Goal: Task Accomplishment & Management: Use online tool/utility

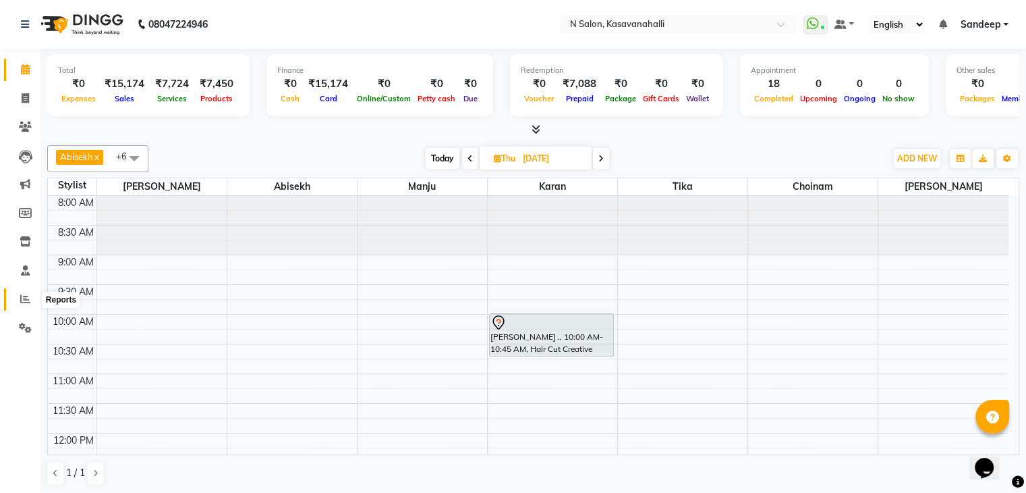
drag, startPoint x: 23, startPoint y: 306, endPoint x: 28, endPoint y: 301, distance: 7.2
click at [24, 305] on span at bounding box center [25, 300] width 24 height 16
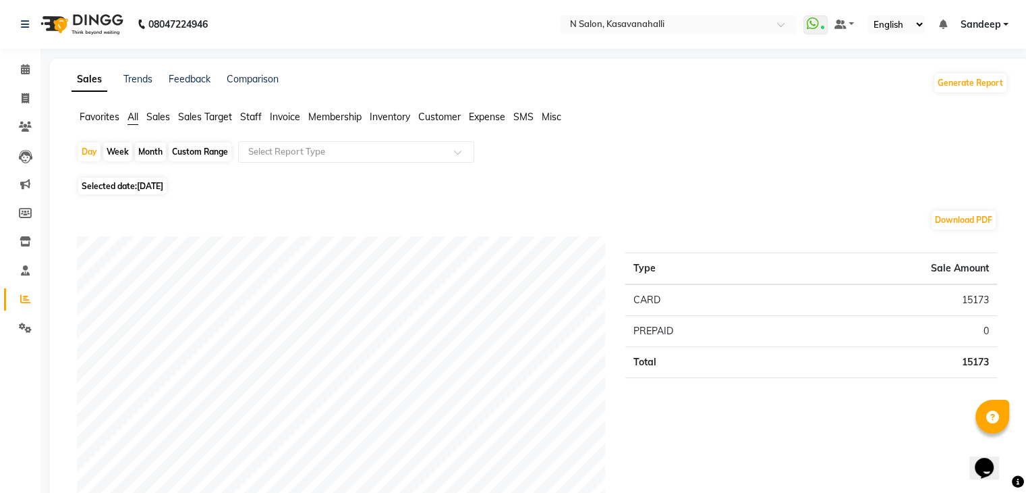
drag, startPoint x: 455, startPoint y: 132, endPoint x: 449, endPoint y: 163, distance: 31.1
click at [449, 163] on div "Day Week Month Custom Range Select Report Type" at bounding box center [540, 157] width 926 height 32
click at [448, 152] on div at bounding box center [356, 151] width 235 height 13
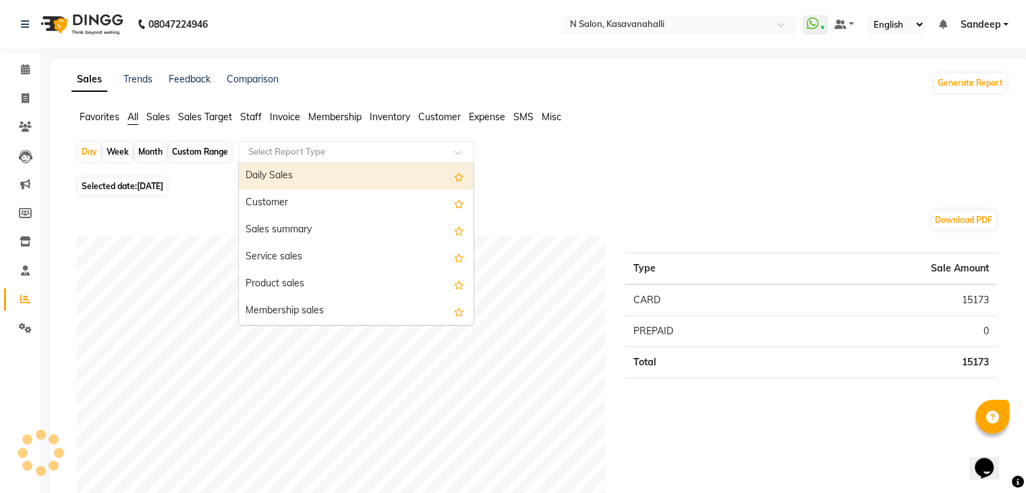
click at [302, 179] on div "Daily Sales" at bounding box center [356, 176] width 235 height 27
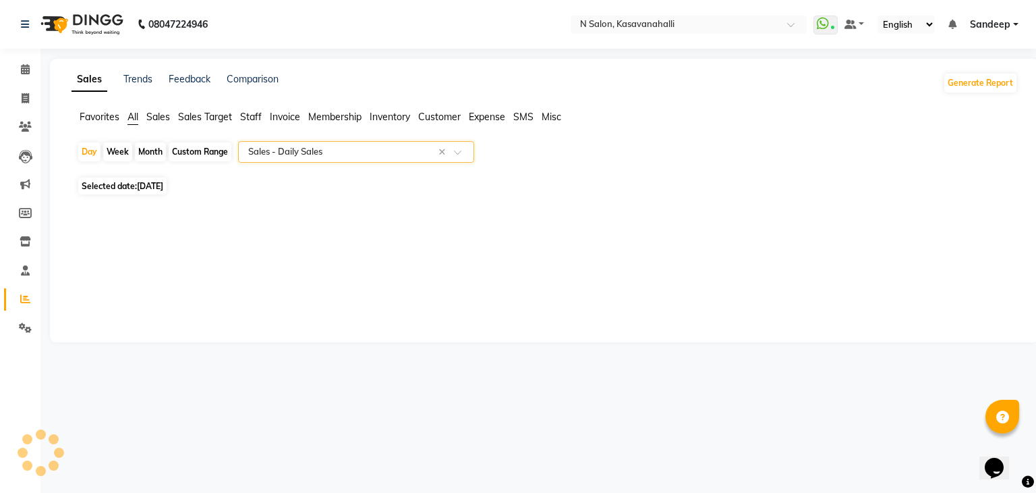
select select "filtered_report"
select select "csv"
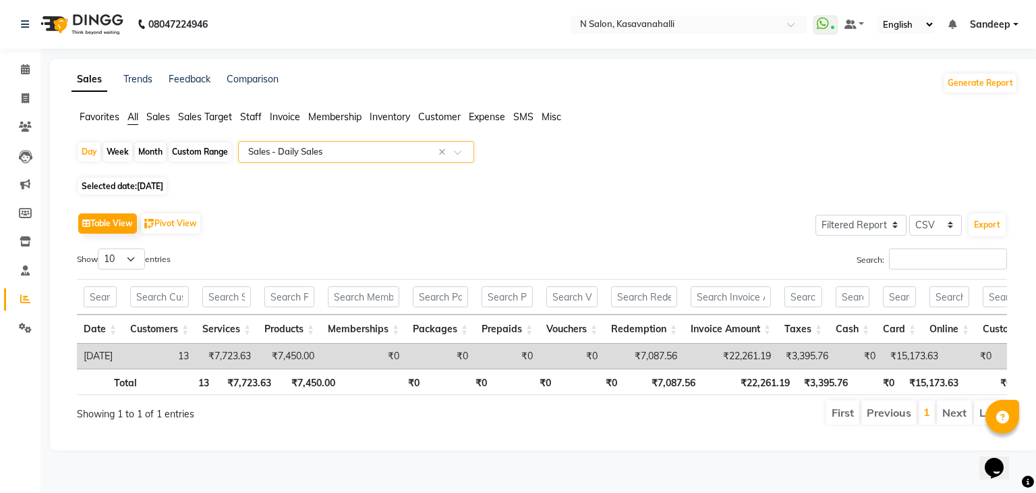
click at [263, 115] on ul "Favorites All Sales Sales Target Staff Invoice Membership Inventory Customer Ex…" at bounding box center [545, 117] width 947 height 15
click at [250, 115] on span "Staff" at bounding box center [251, 117] width 22 height 12
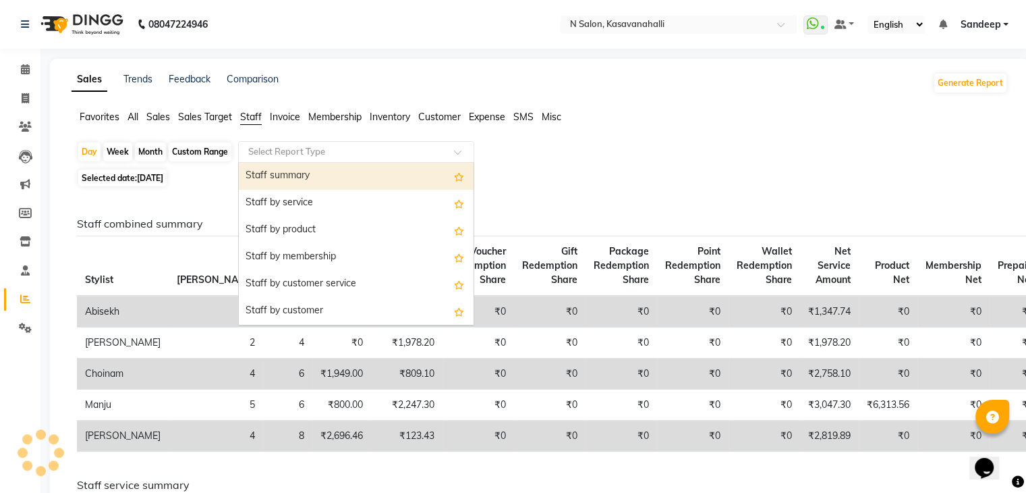
click at [414, 152] on input "text" at bounding box center [343, 151] width 194 height 13
click at [326, 167] on div "Staff summary" at bounding box center [356, 176] width 235 height 27
select select "filtered_report"
select select "csv"
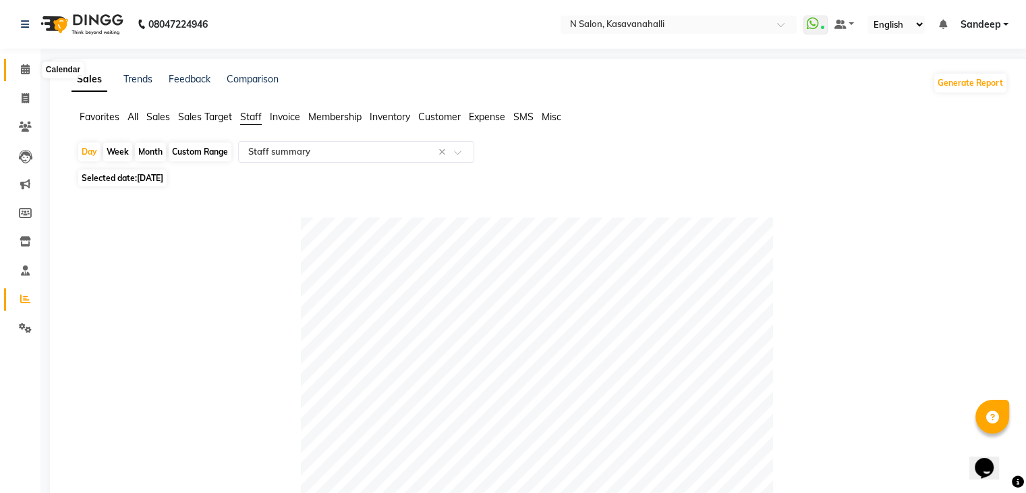
click at [22, 72] on icon at bounding box center [25, 69] width 9 height 10
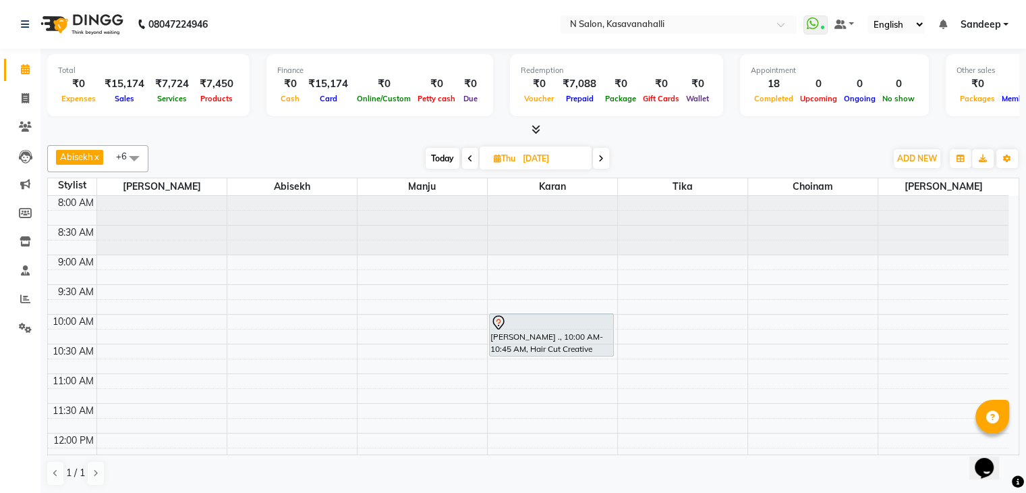
click at [530, 128] on span at bounding box center [533, 130] width 14 height 14
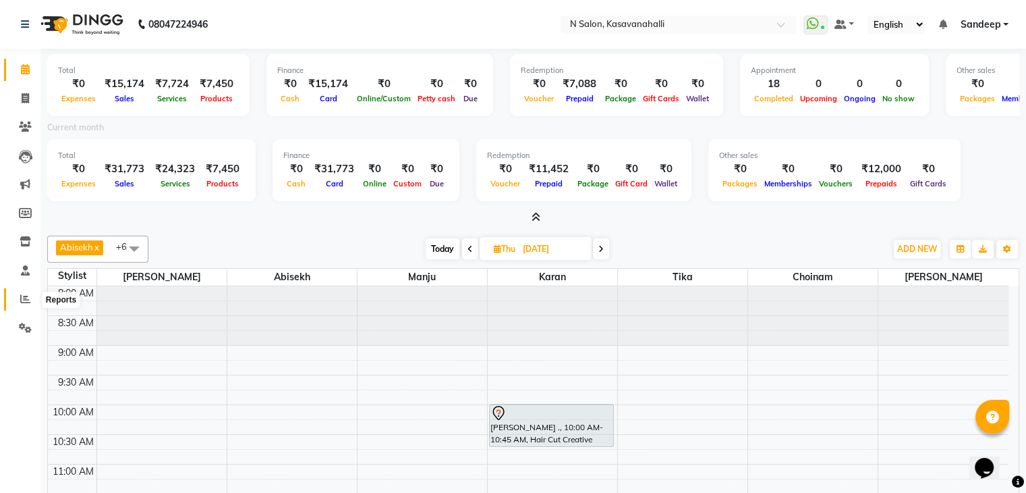
drag, startPoint x: 28, startPoint y: 305, endPoint x: 34, endPoint y: 300, distance: 7.7
click at [28, 305] on span at bounding box center [25, 300] width 24 height 16
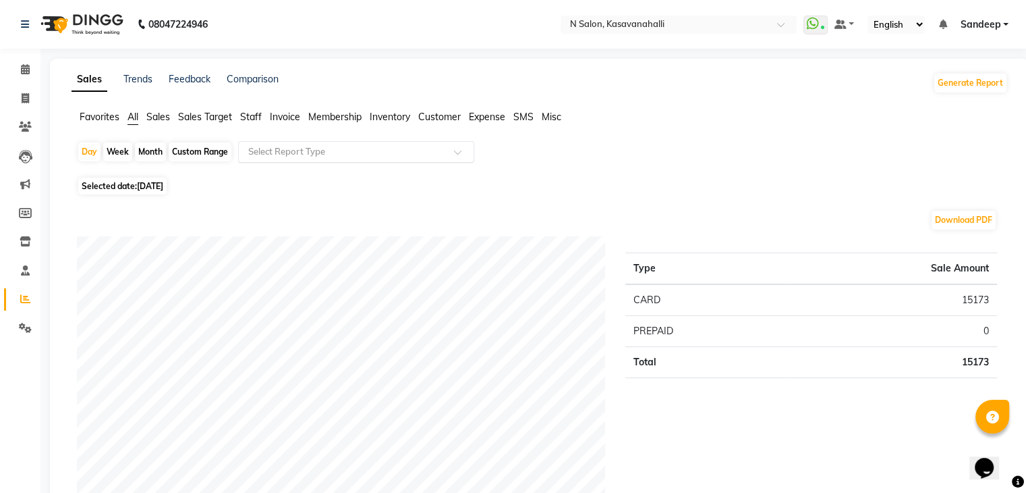
click at [451, 160] on div "Select Report Type" at bounding box center [356, 152] width 236 height 22
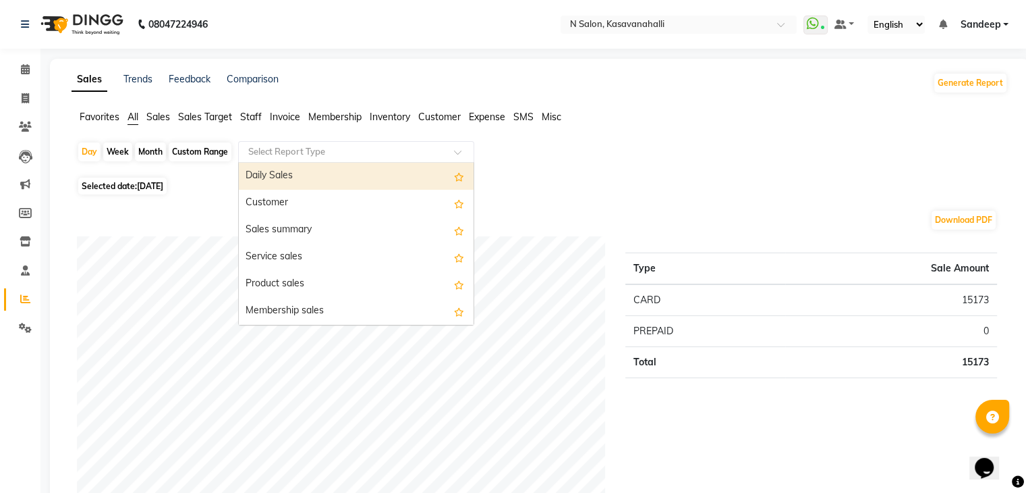
click at [281, 173] on div "Daily Sales" at bounding box center [356, 176] width 235 height 27
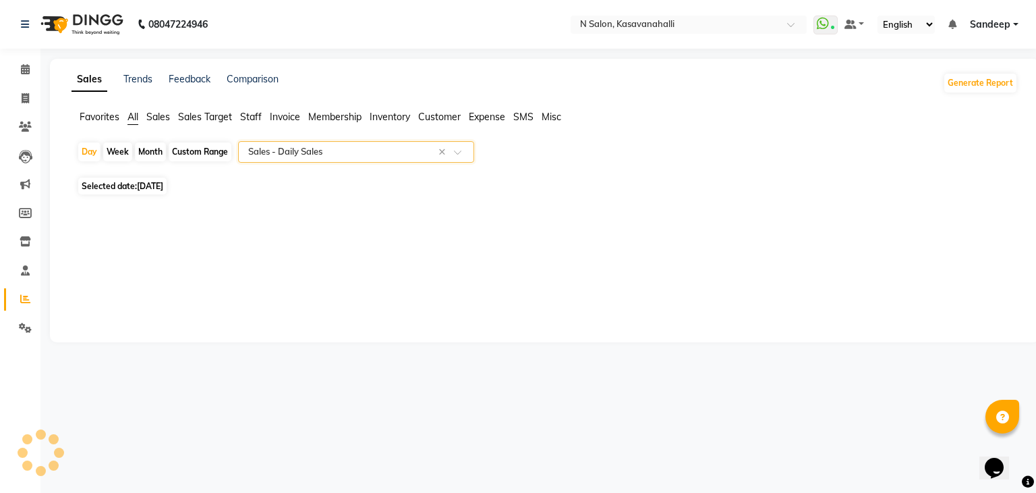
select select "filtered_report"
select select "csv"
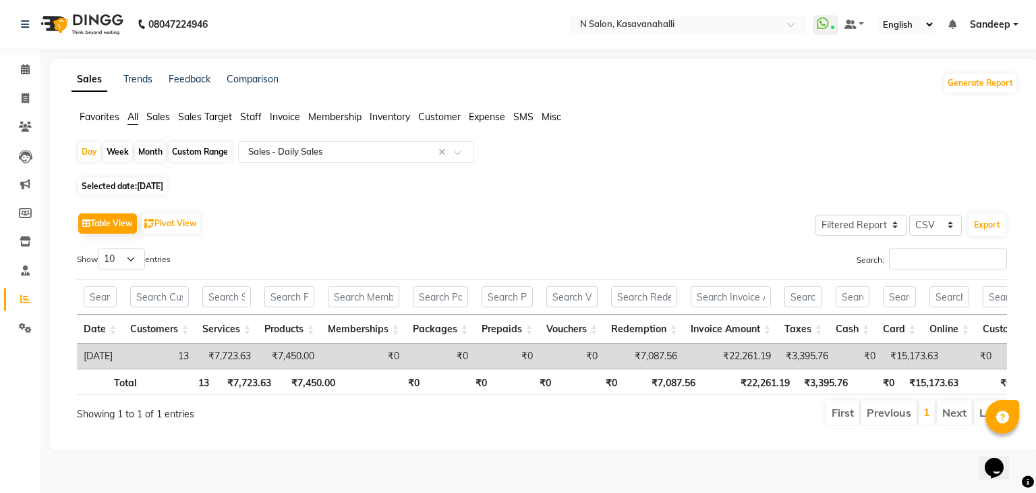
click at [124, 152] on div "Week" at bounding box center [117, 151] width 29 height 19
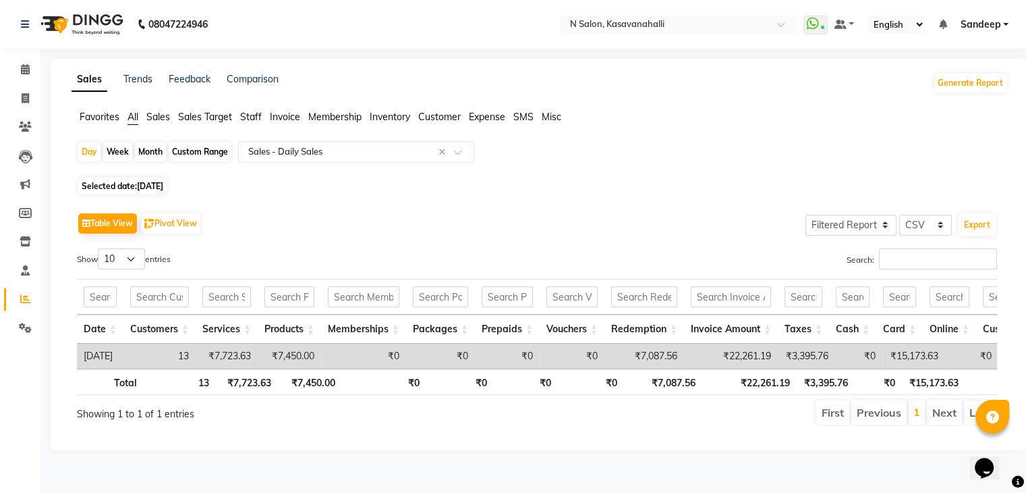
select select "9"
select select "2025"
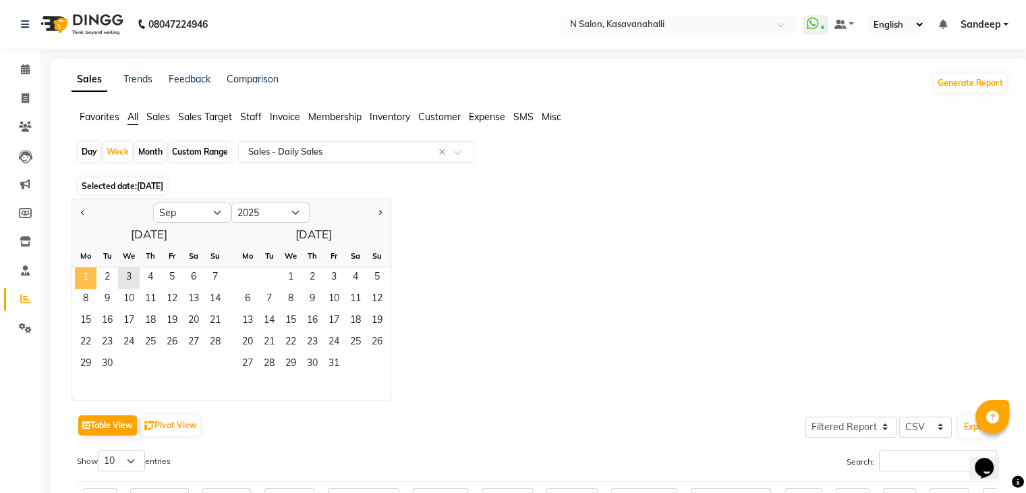
click at [86, 279] on span "1" at bounding box center [86, 278] width 22 height 22
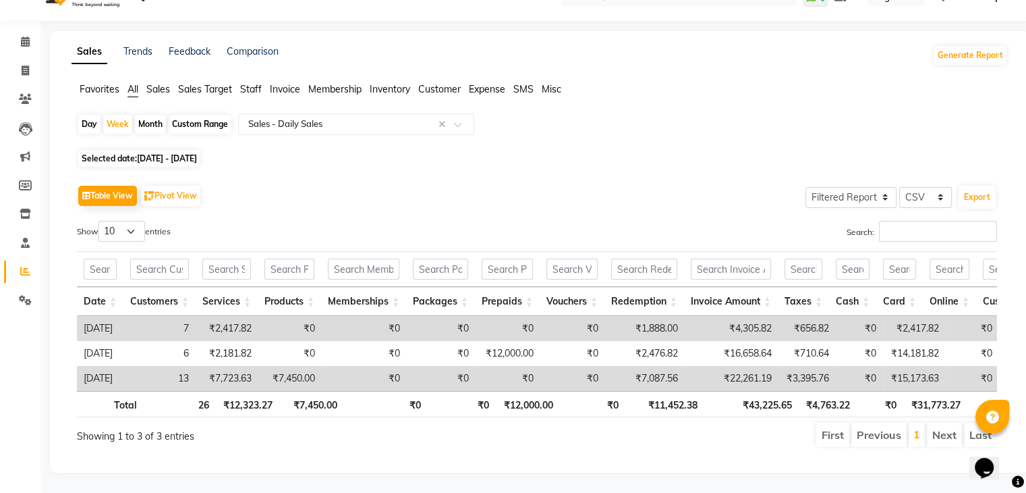
scroll to position [47, 0]
drag, startPoint x: 22, startPoint y: 53, endPoint x: 27, endPoint y: 41, distance: 13.3
click at [22, 65] on icon at bounding box center [25, 70] width 7 height 10
select select "service"
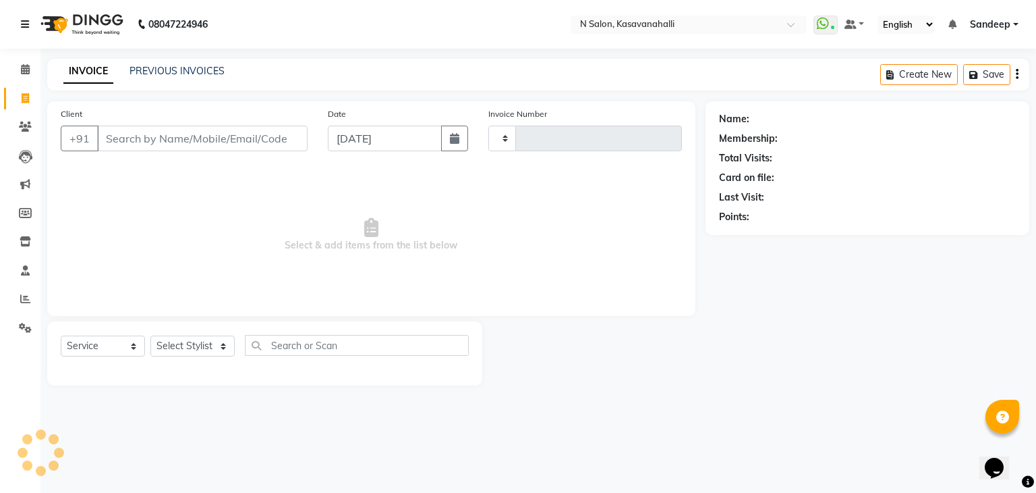
type input "1964"
select select "7111"
click at [19, 25] on div "08047224946" at bounding box center [114, 24] width 207 height 38
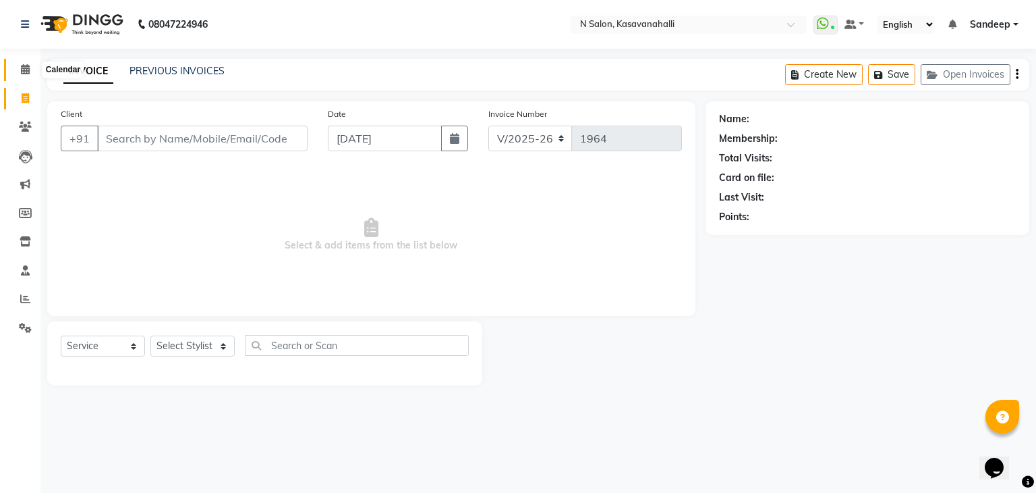
click at [21, 73] on icon at bounding box center [25, 69] width 9 height 10
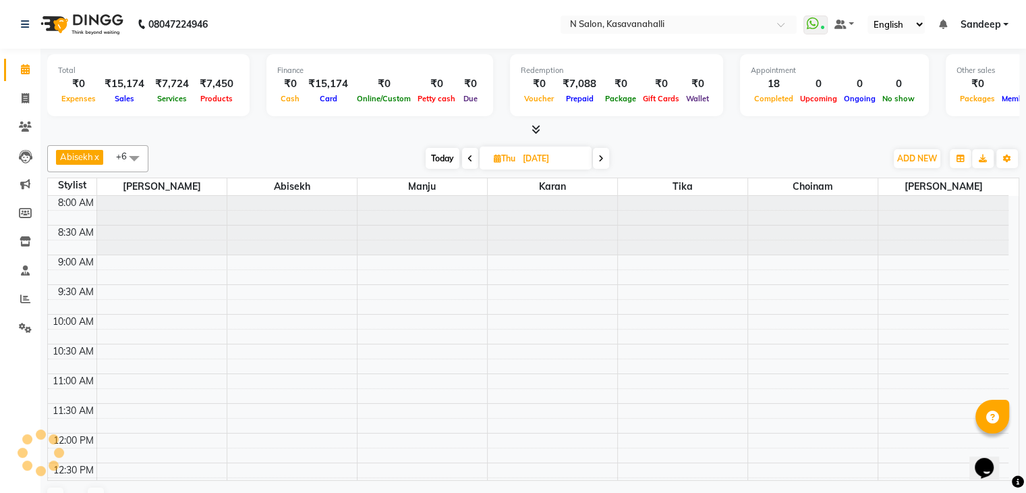
scroll to position [480, 0]
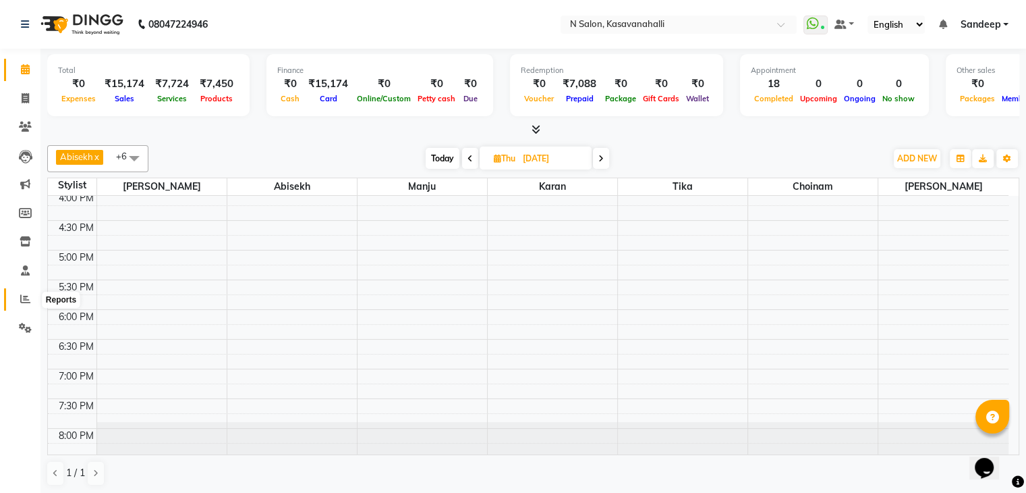
click at [28, 302] on icon at bounding box center [25, 299] width 10 height 10
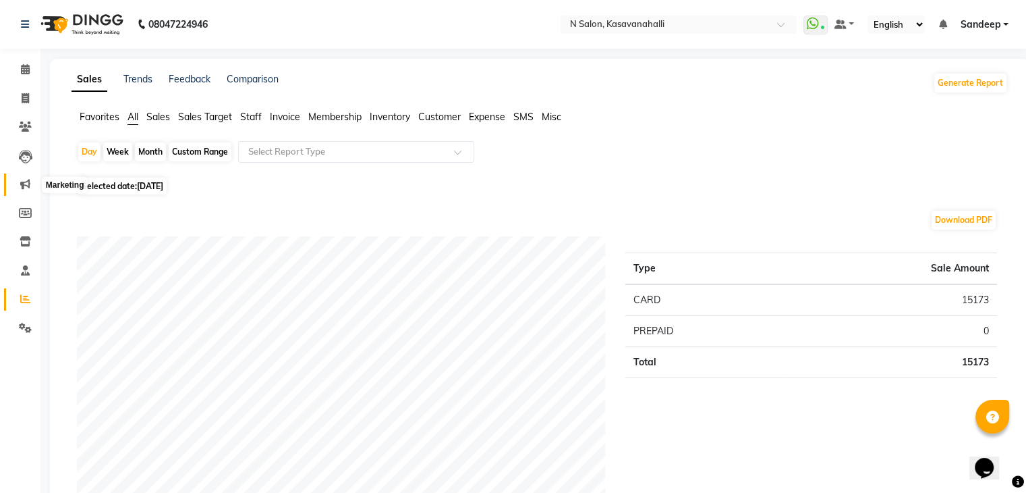
click at [29, 186] on icon at bounding box center [25, 184] width 10 height 10
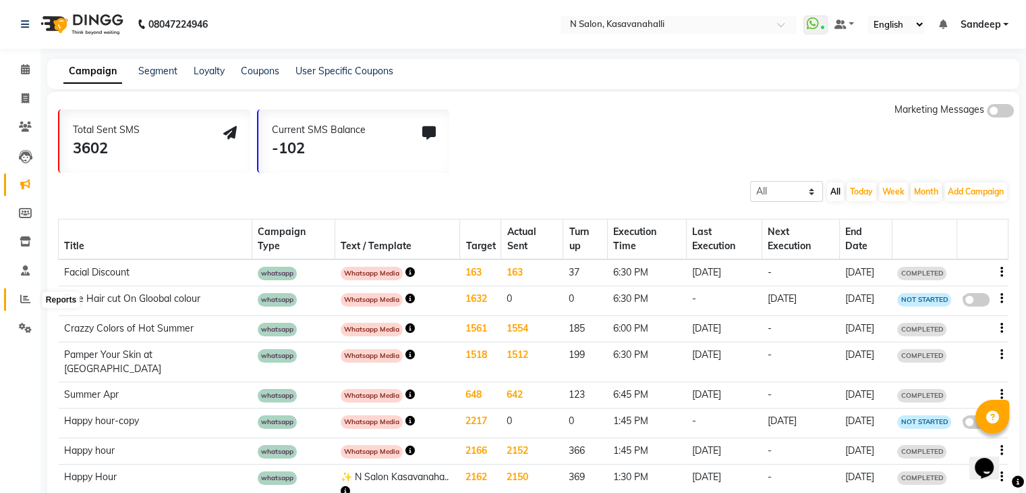
click at [19, 304] on span at bounding box center [25, 300] width 24 height 16
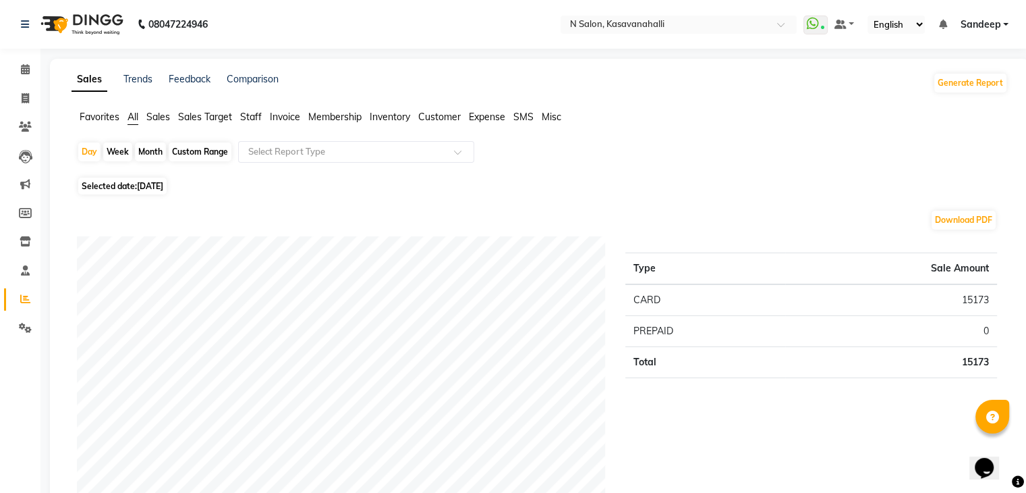
click at [157, 117] on span "Sales" at bounding box center [158, 117] width 24 height 12
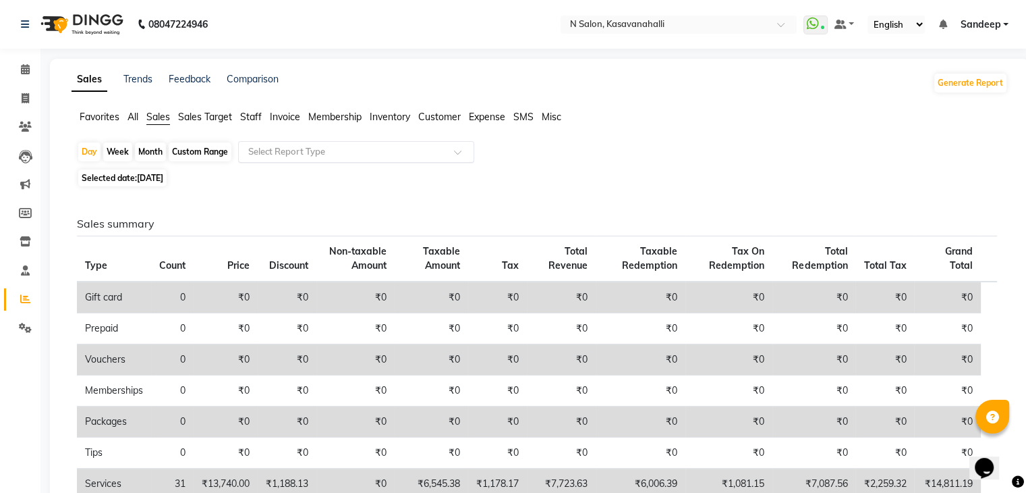
click at [442, 149] on div at bounding box center [356, 151] width 235 height 13
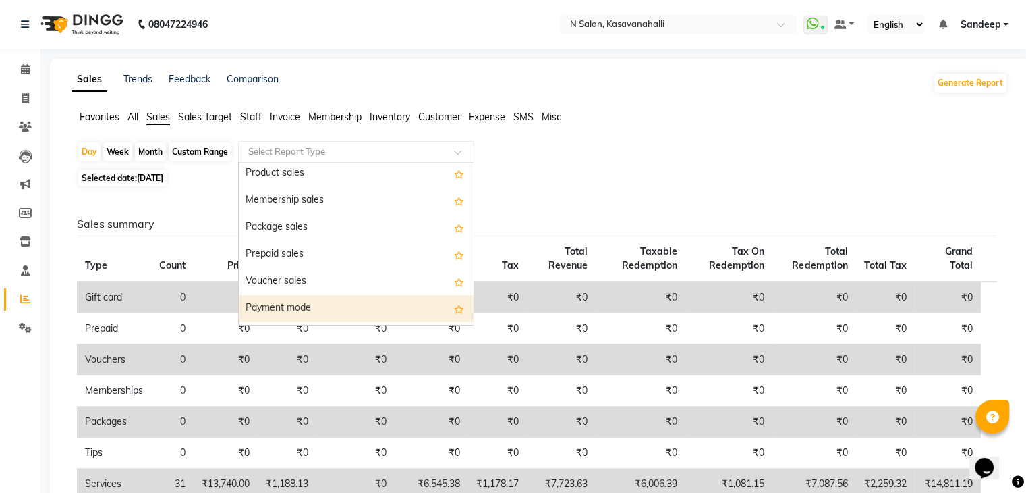
scroll to position [216, 0]
click at [341, 308] on div "Business Analysis" at bounding box center [356, 311] width 235 height 27
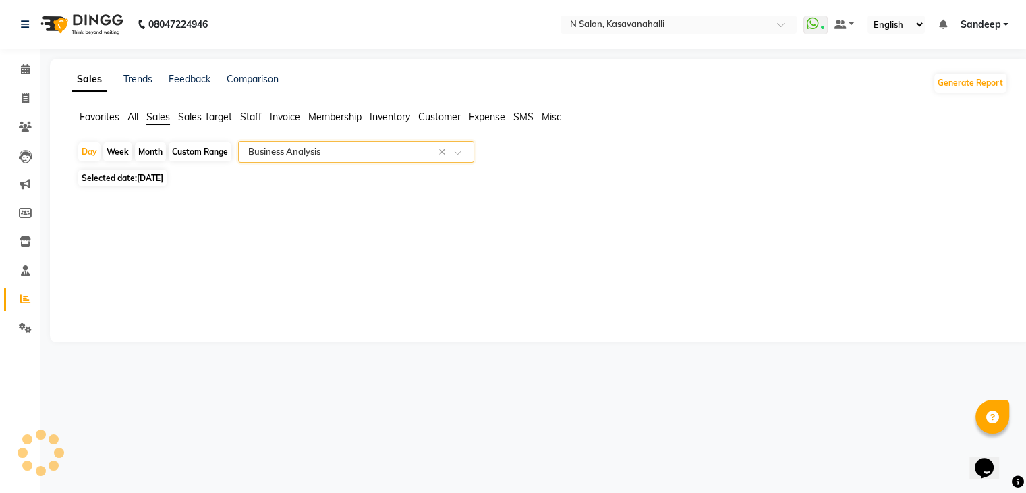
select select "filtered_report"
select select "csv"
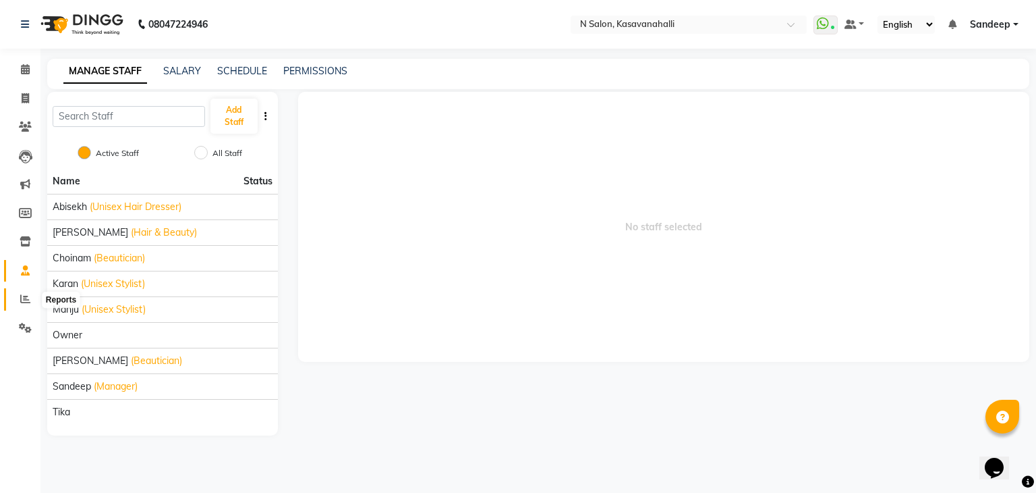
drag, startPoint x: 30, startPoint y: 298, endPoint x: 57, endPoint y: 289, distance: 27.7
click at [30, 298] on span at bounding box center [25, 300] width 24 height 16
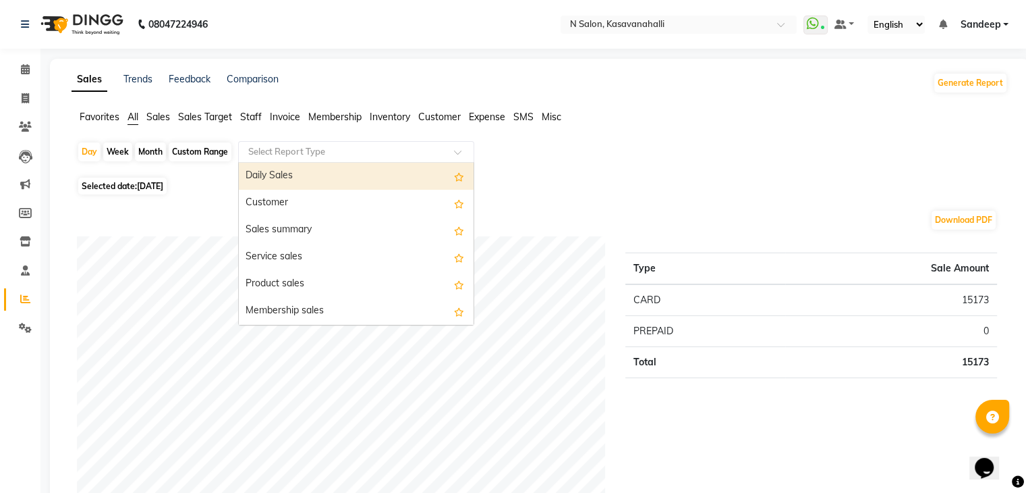
click at [337, 160] on div "Select Report Type" at bounding box center [356, 152] width 236 height 22
click at [262, 116] on span "Staff" at bounding box center [251, 117] width 22 height 12
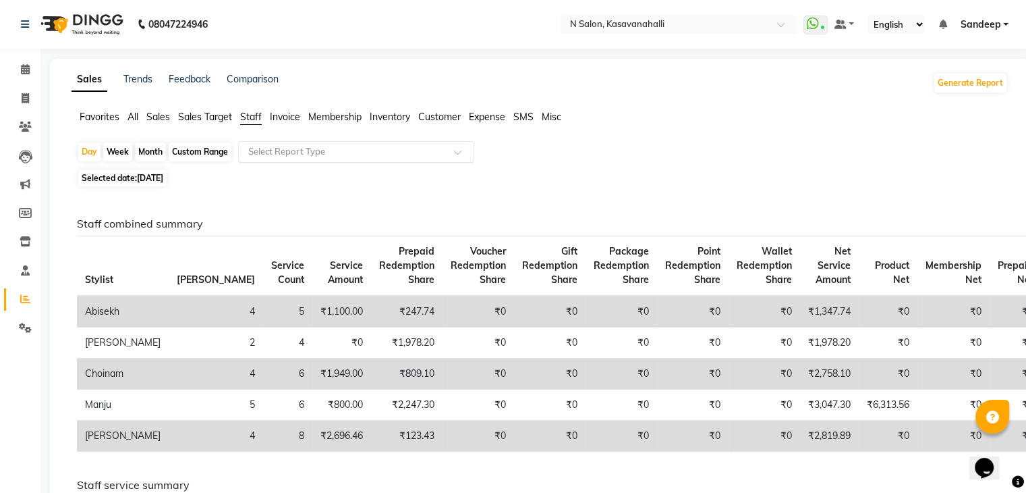
click at [422, 154] on input "text" at bounding box center [343, 151] width 194 height 13
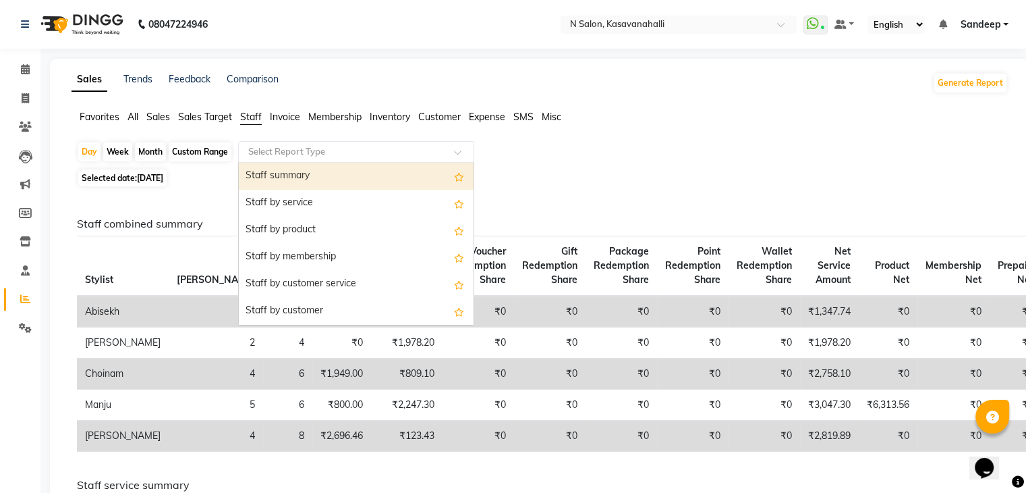
click at [342, 176] on div "Staff summary" at bounding box center [356, 176] width 235 height 27
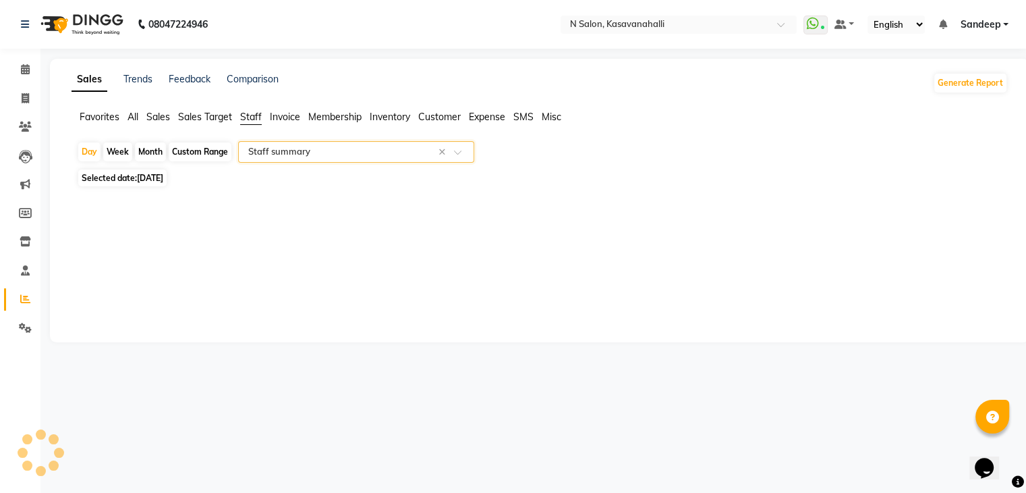
select select "filtered_report"
select select "csv"
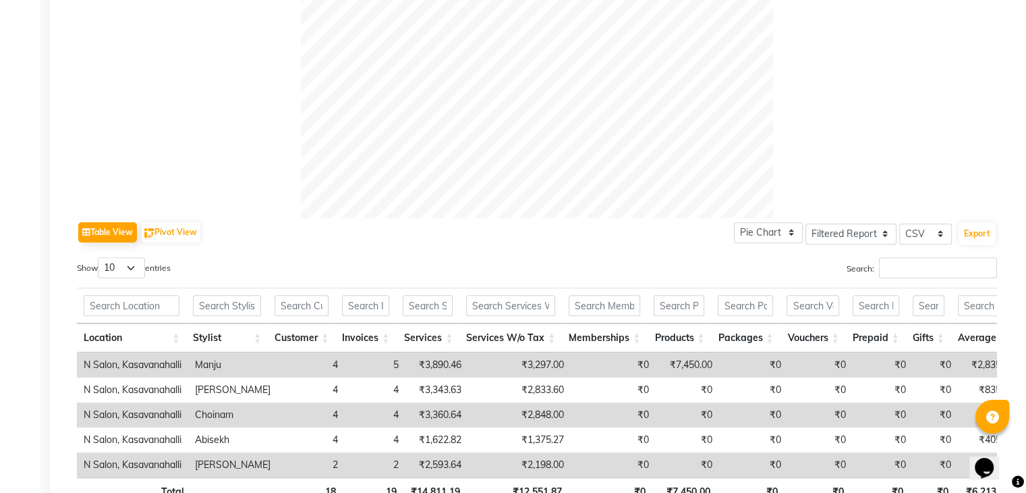
scroll to position [540, 0]
